Goal: Task Accomplishment & Management: Complete application form

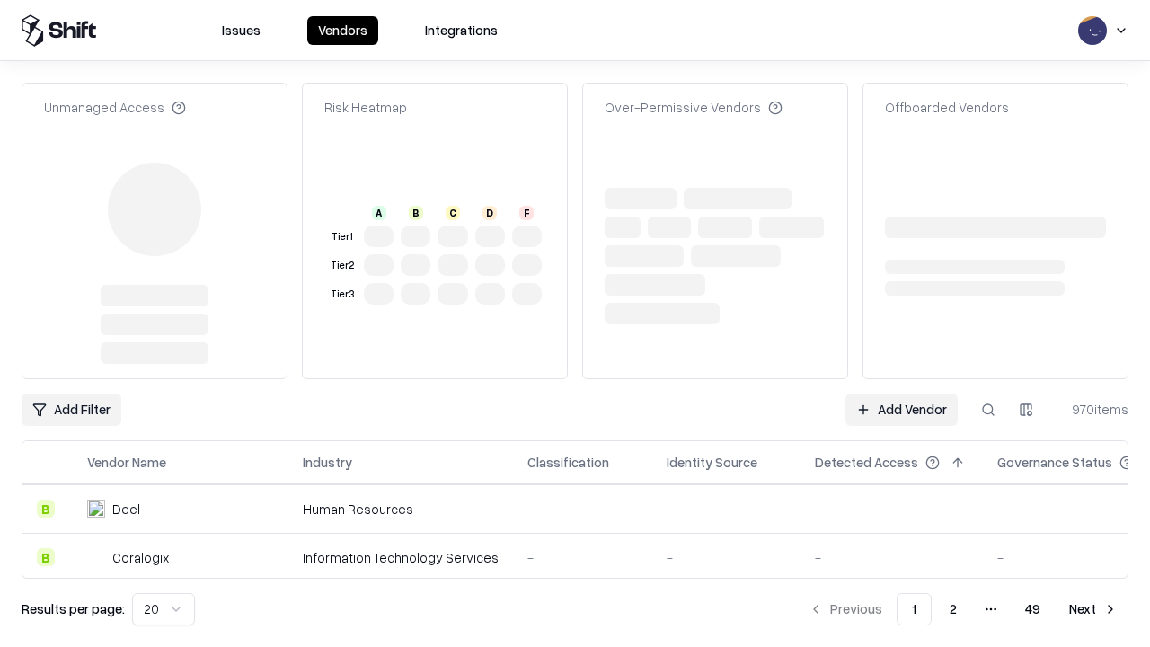
click at [901, 394] on link "Add Vendor" at bounding box center [901, 410] width 112 height 32
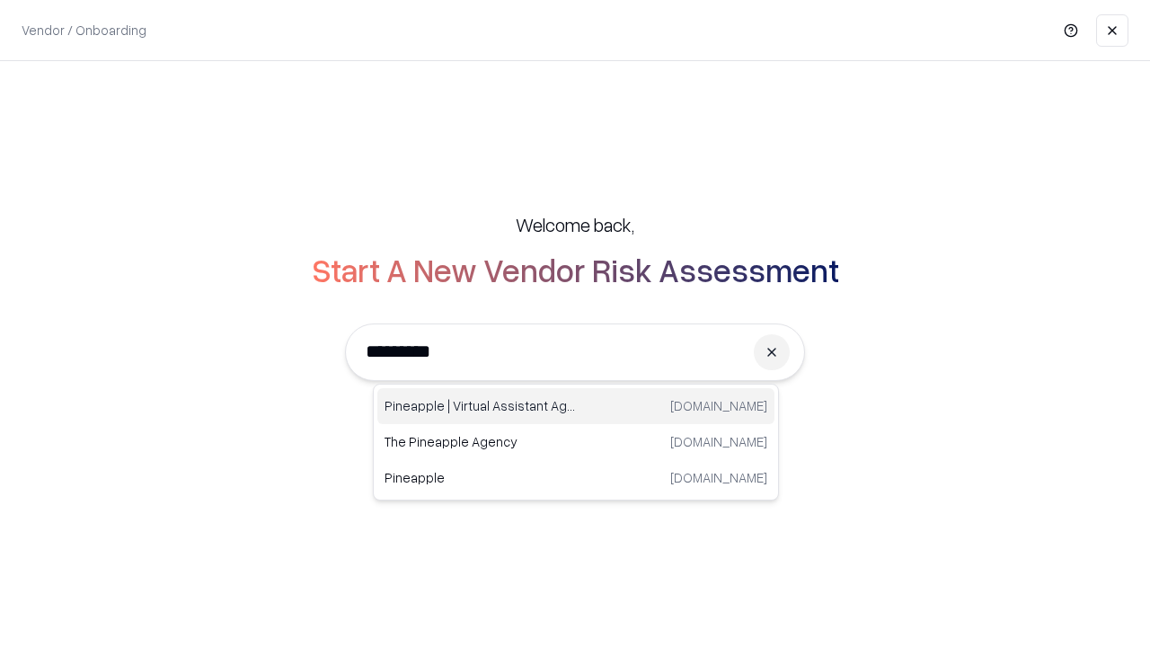
click at [576, 406] on div "Pineapple | Virtual Assistant Agency [DOMAIN_NAME]" at bounding box center [575, 406] width 397 height 36
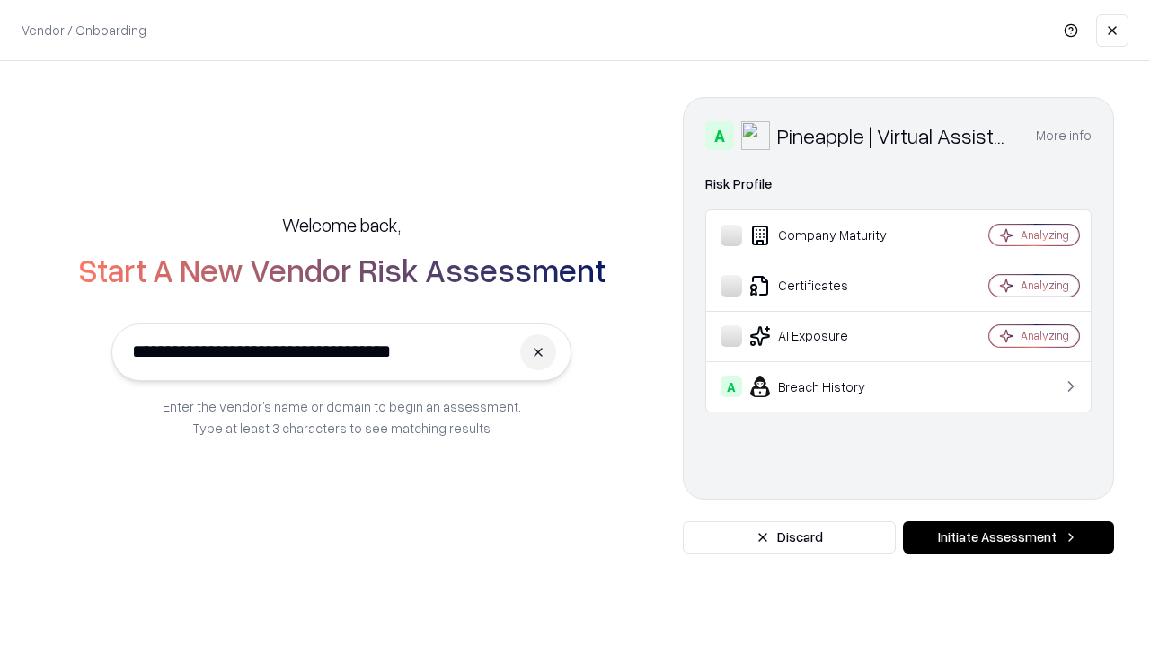
type input "**********"
click at [1008, 537] on button "Initiate Assessment" at bounding box center [1008, 537] width 211 height 32
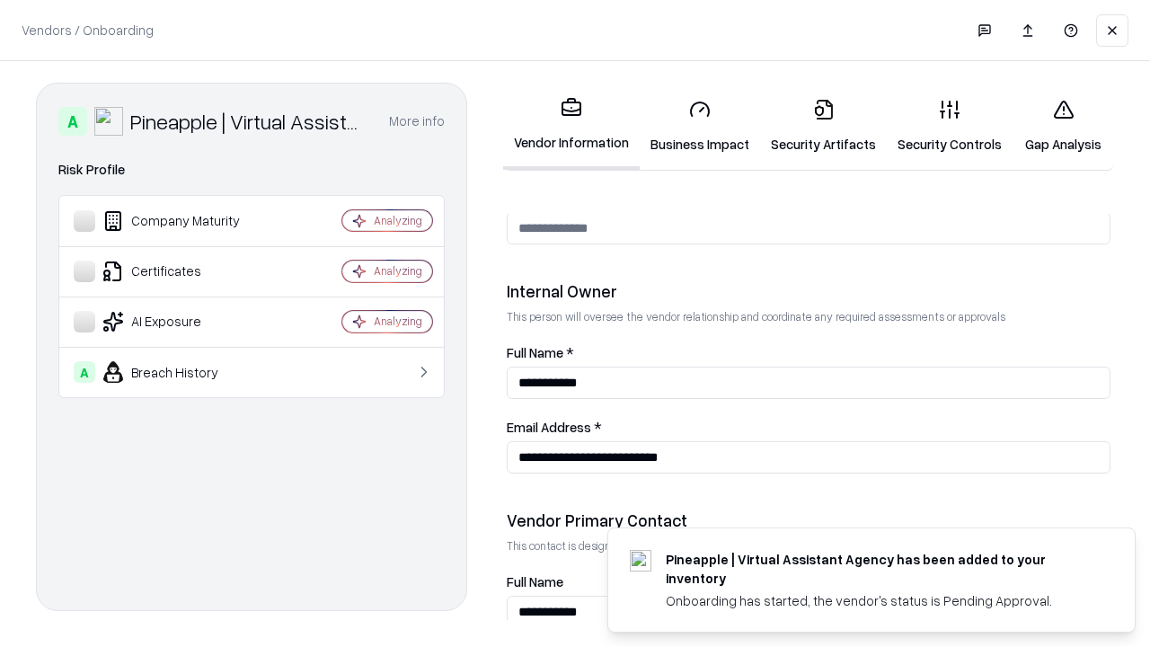
scroll to position [931, 0]
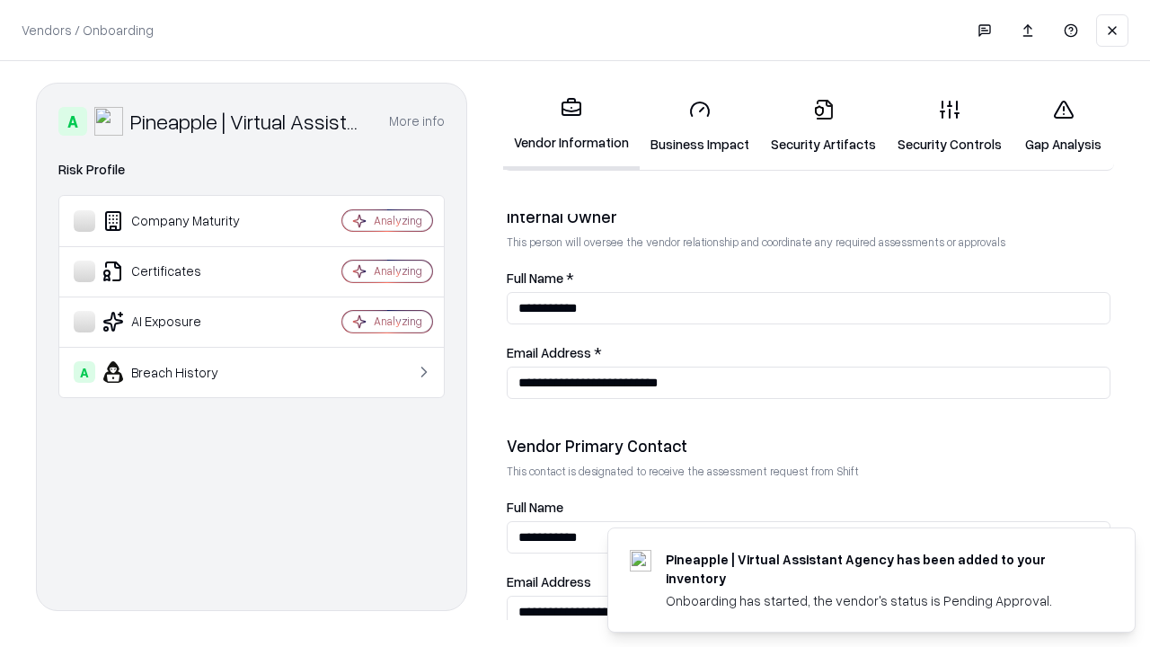
click at [700, 126] on link "Business Impact" at bounding box center [700, 126] width 120 height 84
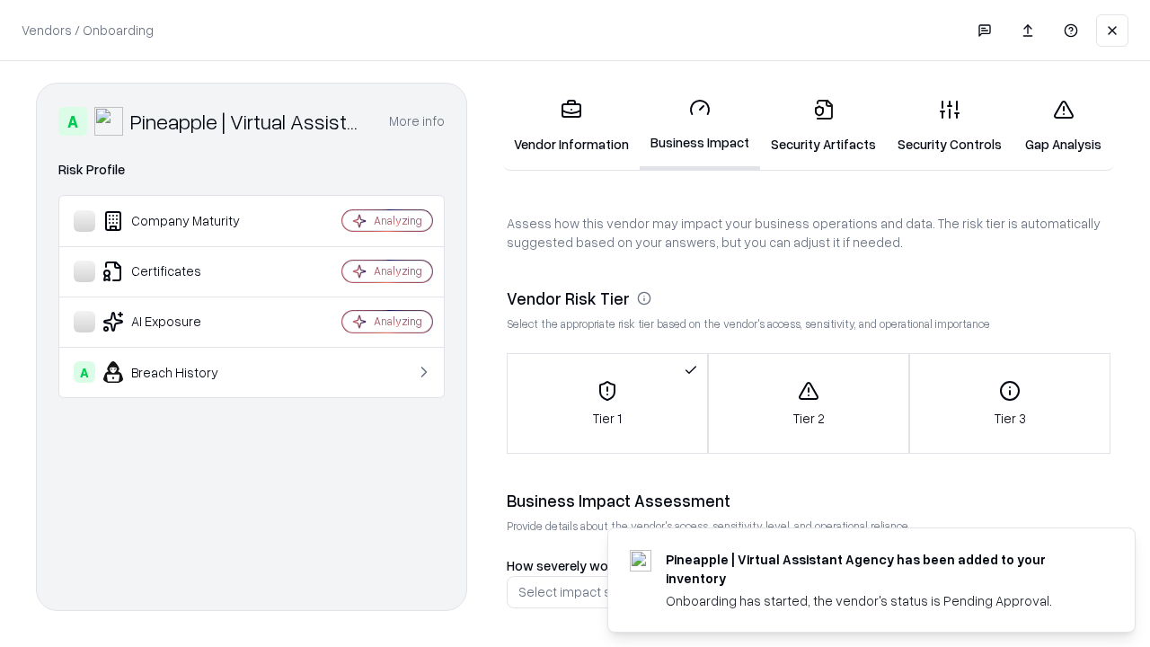
click at [823, 126] on link "Security Artifacts" at bounding box center [823, 126] width 127 height 84
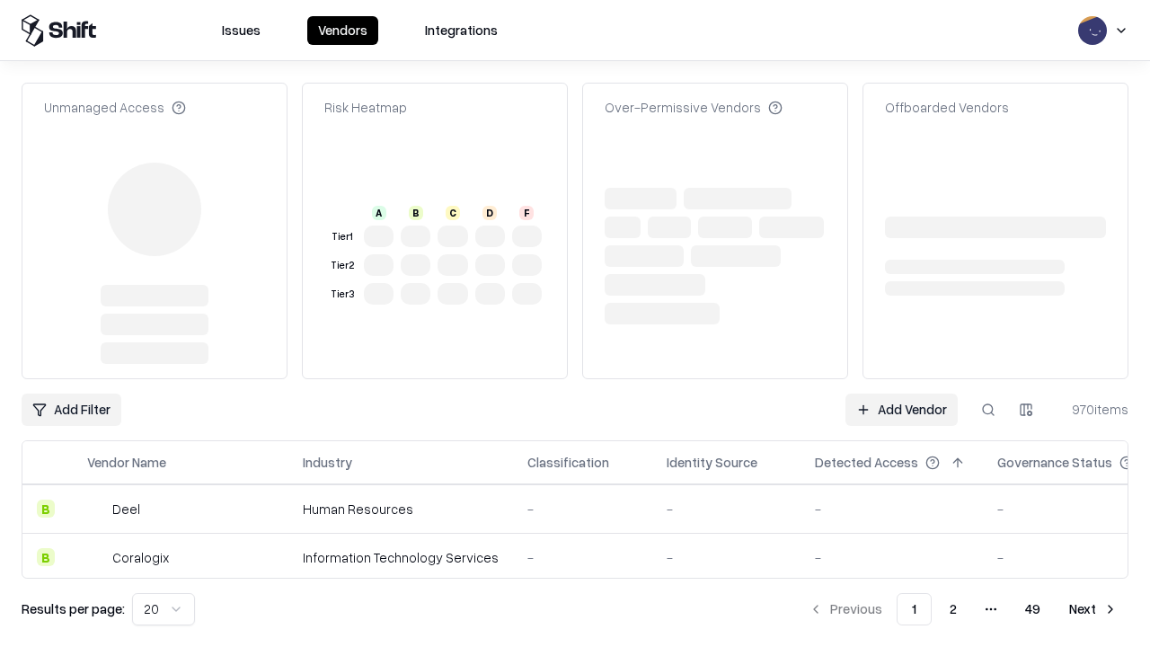
click at [901, 410] on link "Add Vendor" at bounding box center [901, 410] width 112 height 32
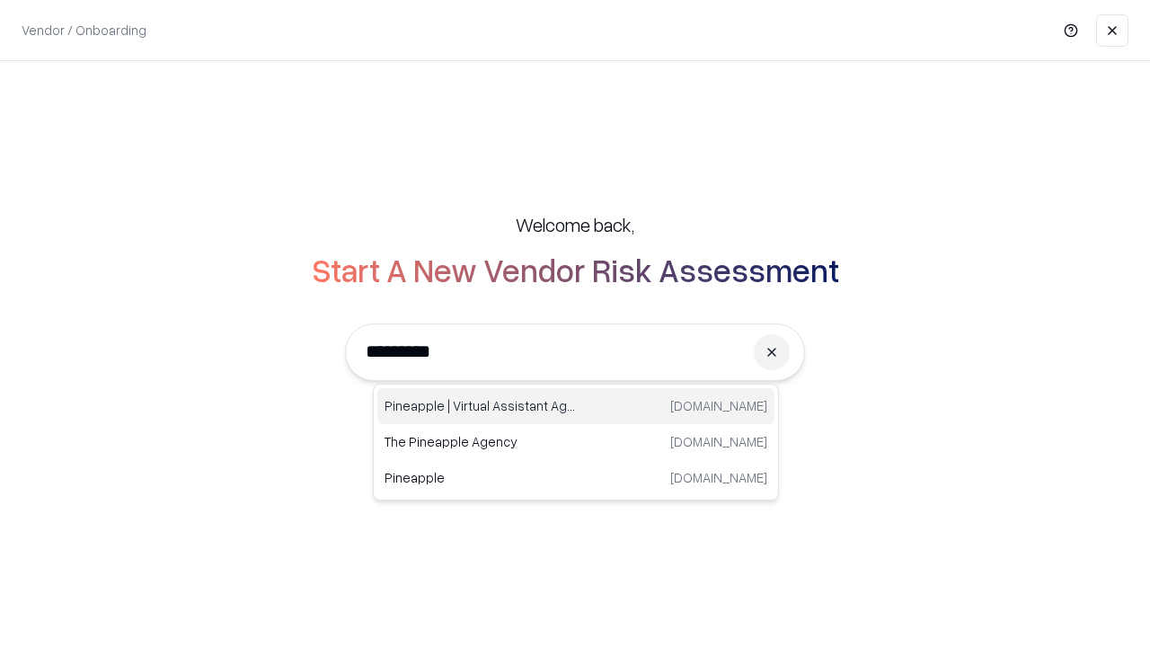
click at [576, 406] on div "Pineapple | Virtual Assistant Agency [DOMAIN_NAME]" at bounding box center [575, 406] width 397 height 36
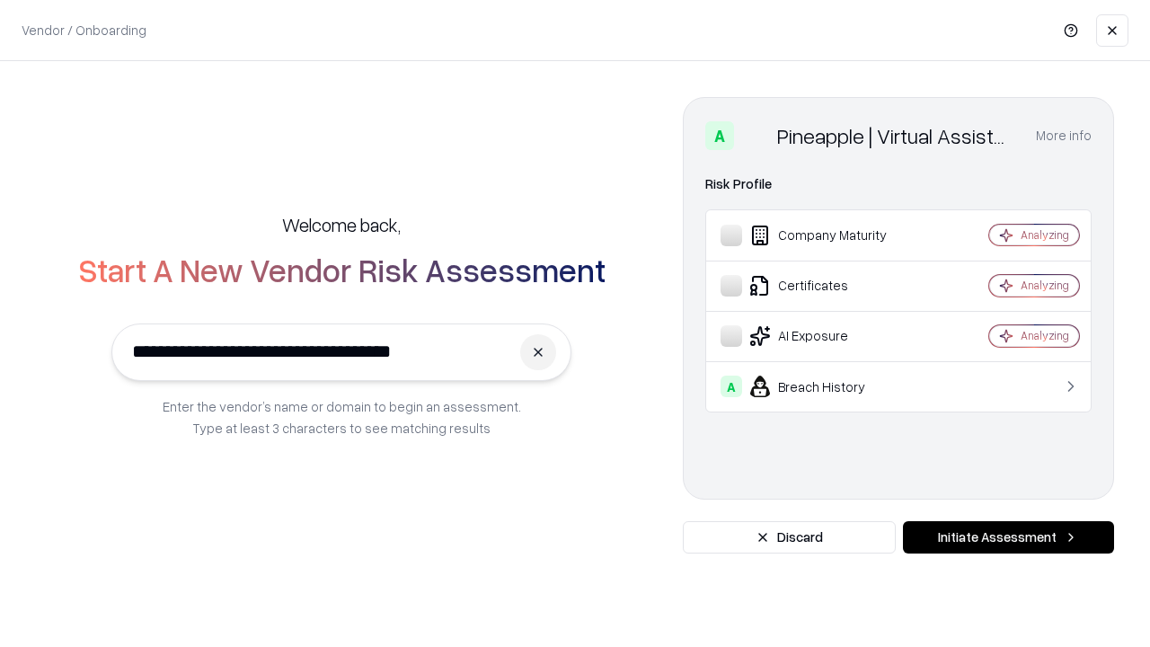
type input "**********"
click at [1008, 537] on button "Initiate Assessment" at bounding box center [1008, 537] width 211 height 32
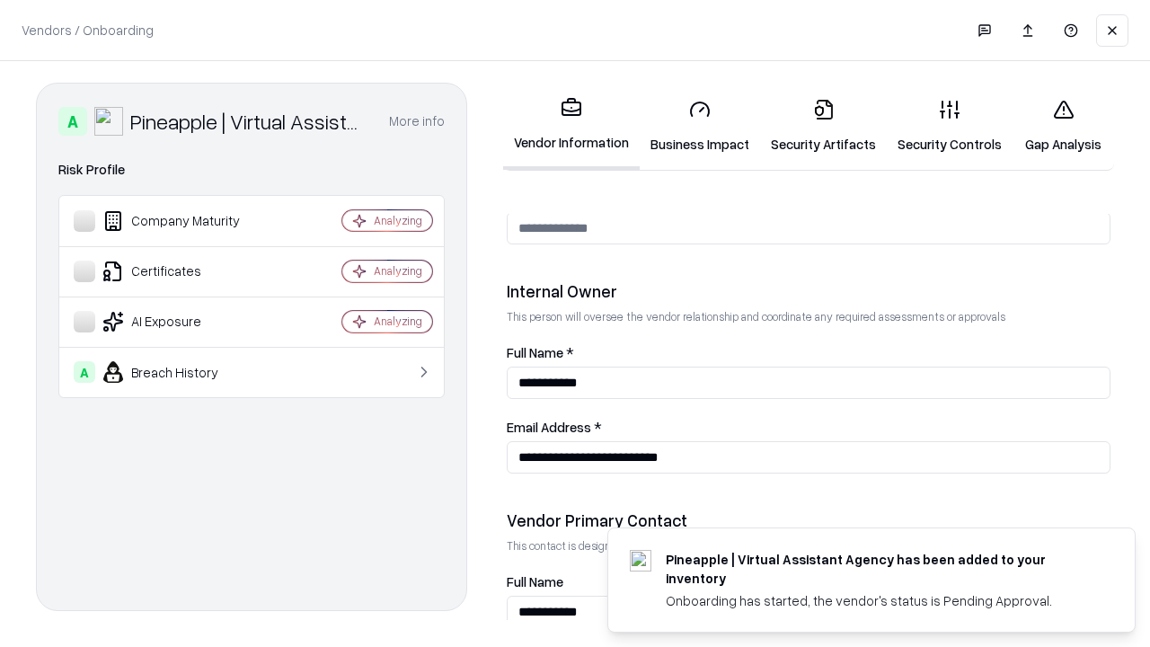
scroll to position [931, 0]
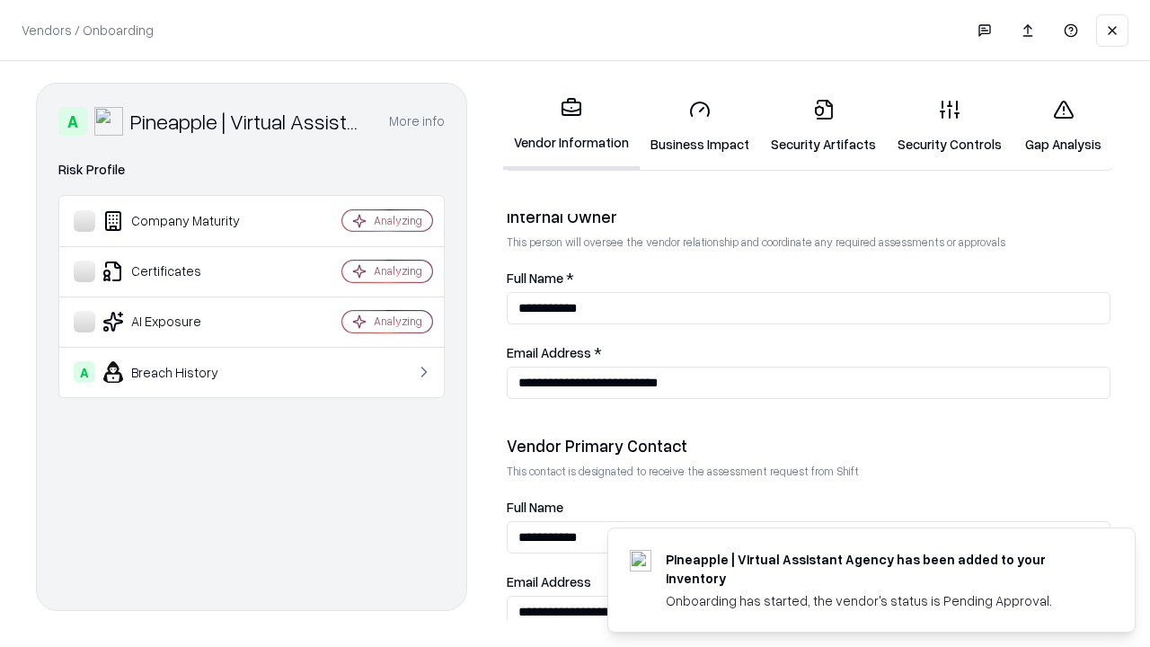
click at [1063, 126] on link "Gap Analysis" at bounding box center [1064, 126] width 102 height 84
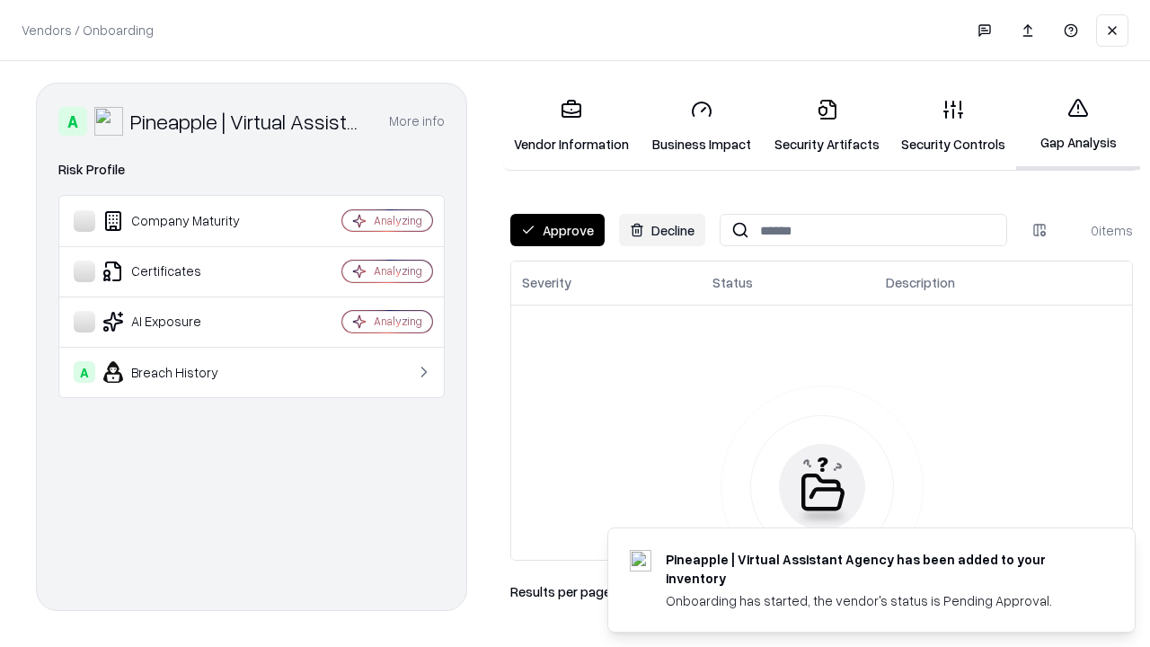
click at [557, 230] on button "Approve" at bounding box center [557, 230] width 94 height 32
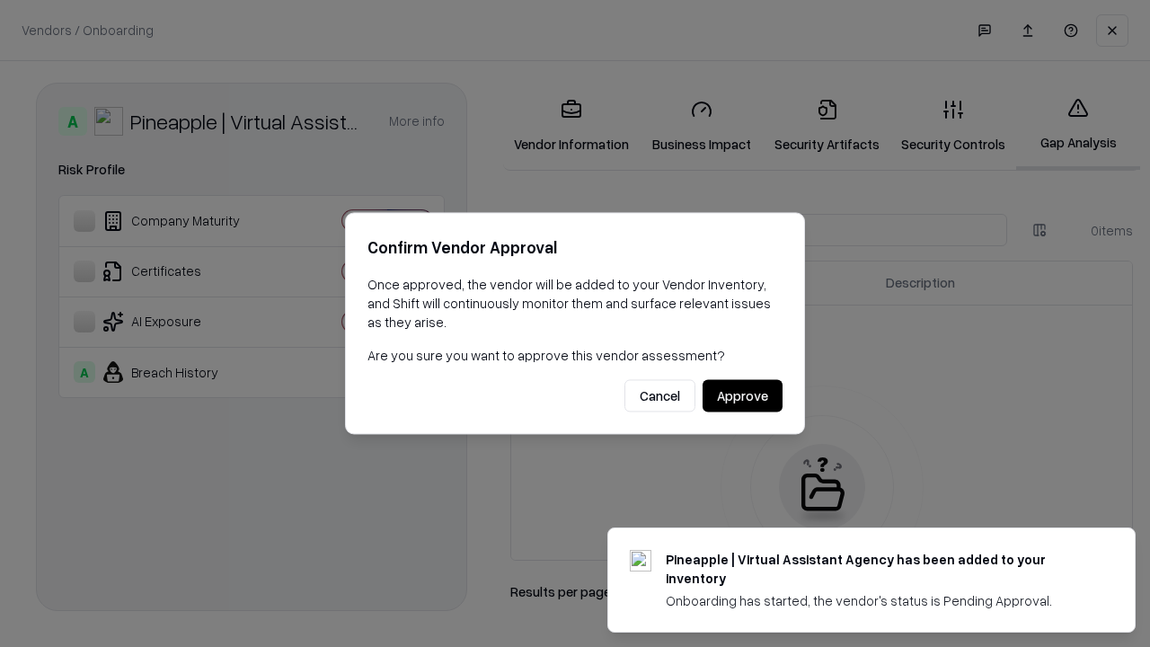
click at [742, 395] on button "Approve" at bounding box center [743, 396] width 80 height 32
